Goal: Find contact information: Find contact information

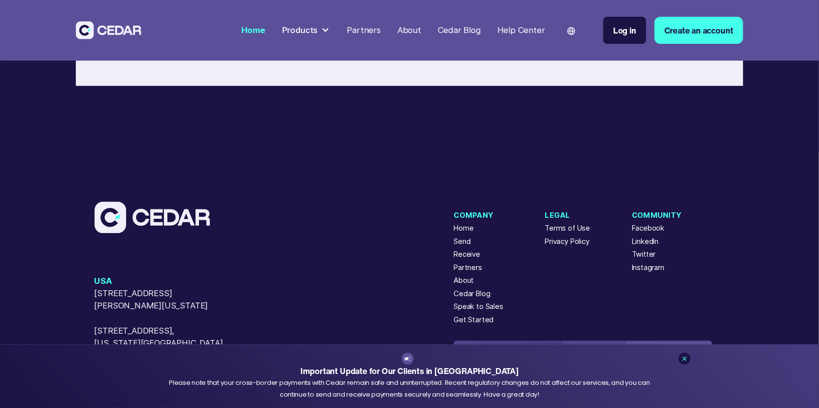
scroll to position [4291, 0]
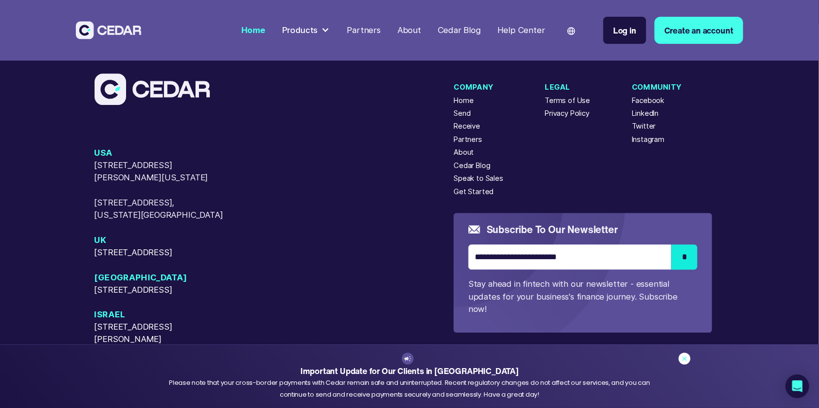
click at [682, 360] on icon at bounding box center [685, 359] width 8 height 8
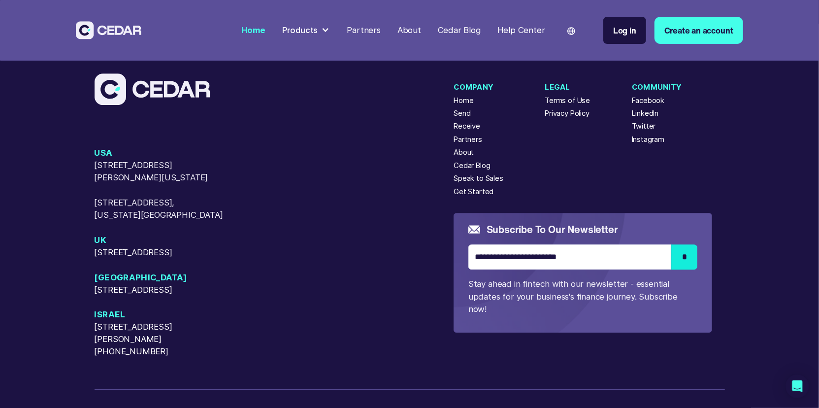
click at [376, 219] on div "USA [STREET_ADDRESS][GEOGRAPHIC_DATA][PERSON_NAME][US_STATE][STREET_ADDRESS][US…" at bounding box center [275, 252] width 360 height 211
click at [353, 229] on div "USA [STREET_ADDRESS][GEOGRAPHIC_DATA][PERSON_NAME][US_STATE][STREET_ADDRESS][US…" at bounding box center [275, 252] width 360 height 211
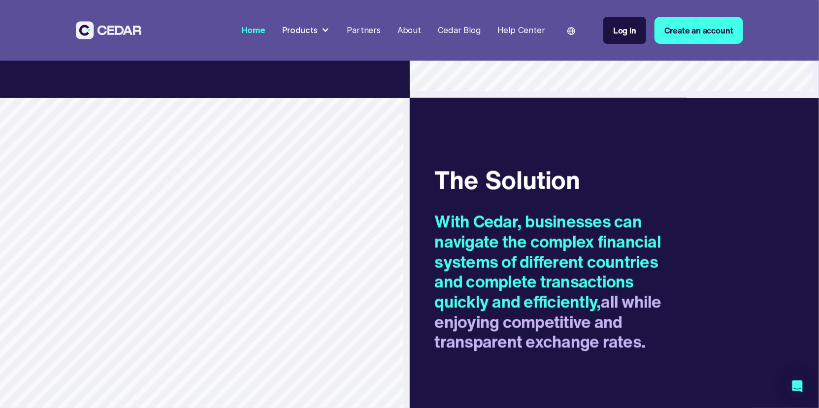
scroll to position [1008, 0]
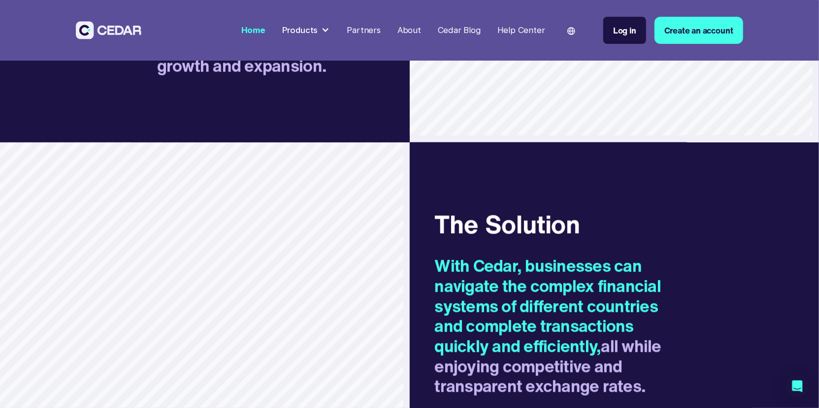
click at [314, 28] on div "Products" at bounding box center [300, 30] width 36 height 12
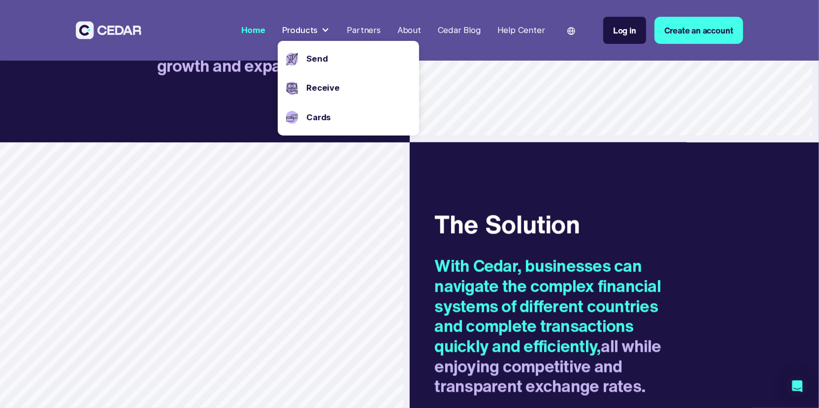
click at [480, 48] on nav "Home Products Send Receive Cards Partners About Cedar Blog Help Center Language…" at bounding box center [490, 30] width 506 height 52
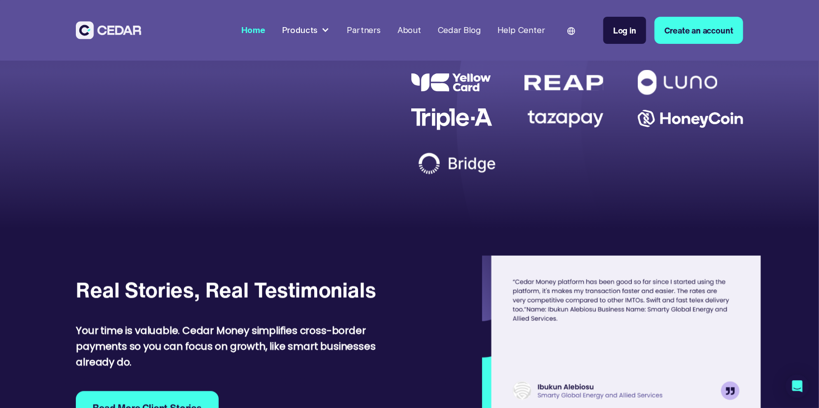
scroll to position [4291, 0]
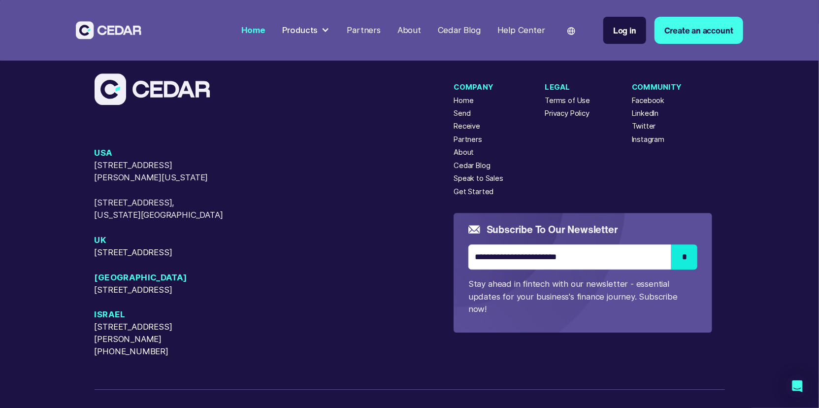
click at [353, 269] on div "[GEOGRAPHIC_DATA] [STREET_ADDRESS][GEOGRAPHIC_DATA][PERSON_NAME][US_STATE][STRE…" at bounding box center [410, 266] width 631 height 387
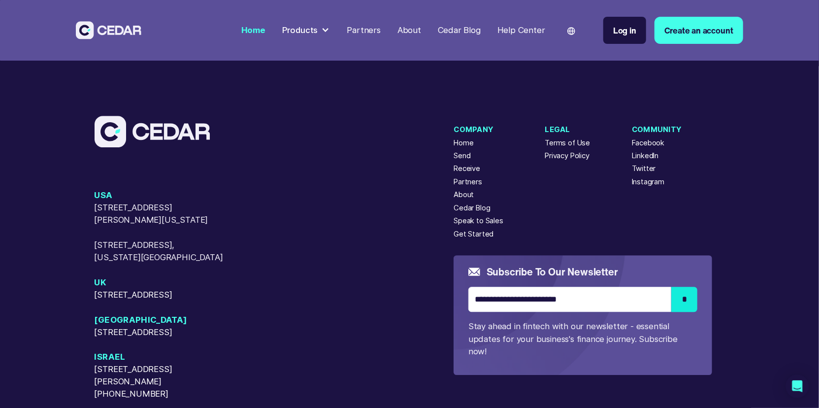
scroll to position [4253, 0]
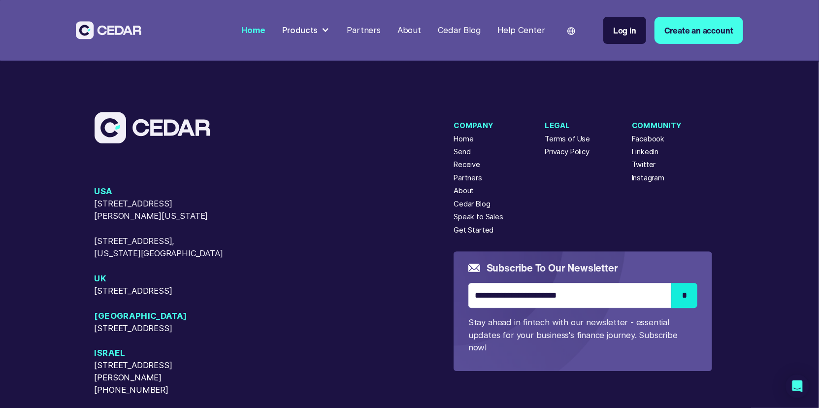
click at [311, 246] on div "USA [STREET_ADDRESS][GEOGRAPHIC_DATA][PERSON_NAME][US_STATE][STREET_ADDRESS][US…" at bounding box center [275, 290] width 360 height 211
click at [287, 243] on div "USA [STREET_ADDRESS][GEOGRAPHIC_DATA][PERSON_NAME][US_STATE][STREET_ADDRESS][US…" at bounding box center [275, 290] width 360 height 211
click at [296, 203] on div "USA [STREET_ADDRESS][GEOGRAPHIC_DATA][PERSON_NAME][US_STATE][STREET_ADDRESS][US…" at bounding box center [275, 290] width 360 height 211
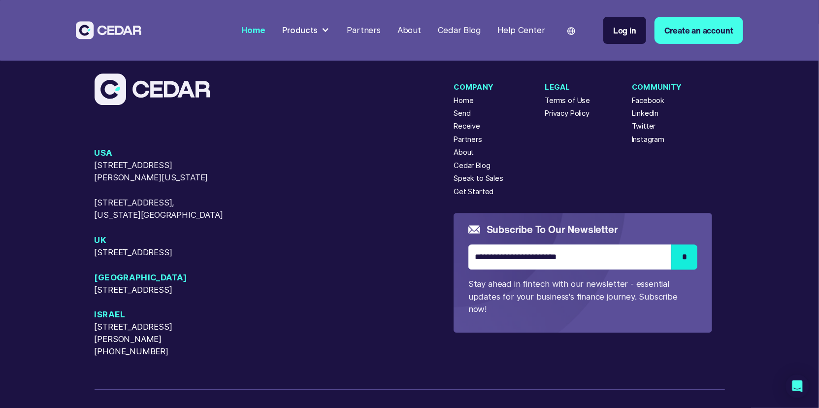
drag, startPoint x: 184, startPoint y: 321, endPoint x: 53, endPoint y: 324, distance: 130.6
click at [53, 324] on div "[GEOGRAPHIC_DATA] [STREET_ADDRESS][GEOGRAPHIC_DATA][PERSON_NAME][US_STATE][STRE…" at bounding box center [409, 265] width 819 height 483
copy p "MBD Finance Technology Ltd."
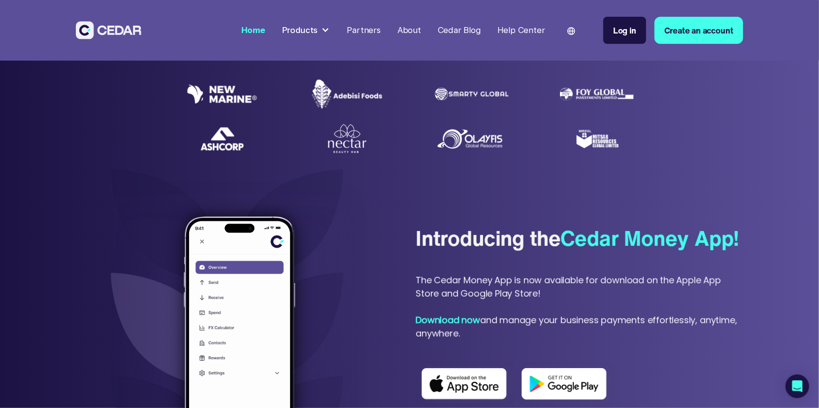
scroll to position [0, 0]
